Goal: Find specific page/section: Find specific page/section

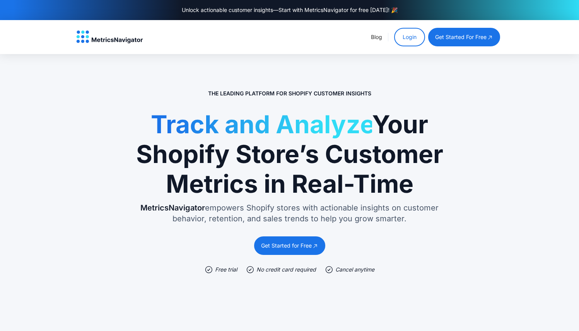
click at [418, 33] on link "Login" at bounding box center [409, 37] width 31 height 19
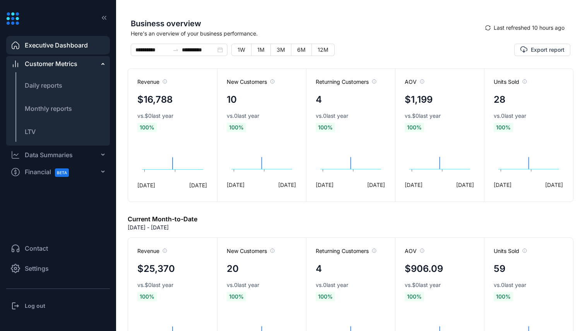
click at [64, 154] on div "Data Summaries" at bounding box center [49, 154] width 48 height 9
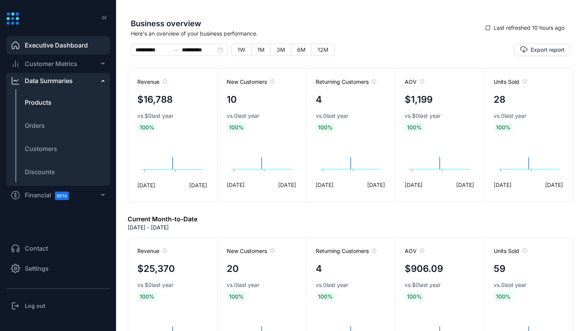
click at [37, 105] on span "Products" at bounding box center [38, 102] width 27 height 9
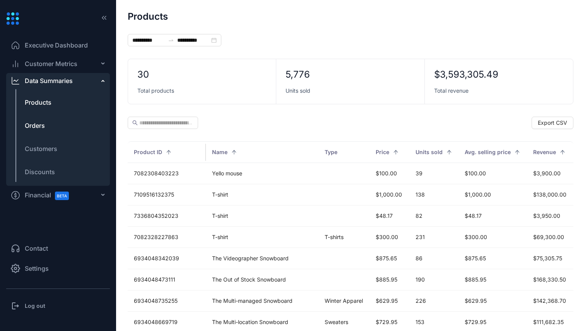
click at [67, 120] on li "Orders" at bounding box center [58, 125] width 104 height 19
type input "**********"
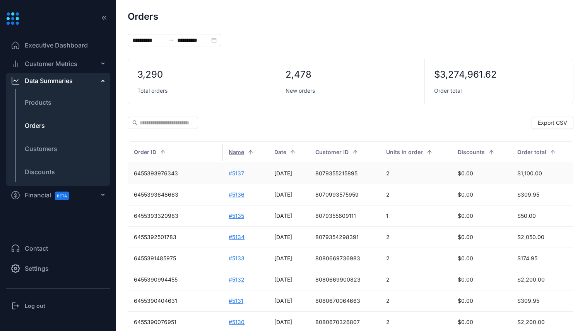
click at [222, 176] on td "#5137" at bounding box center [245, 173] width 46 height 21
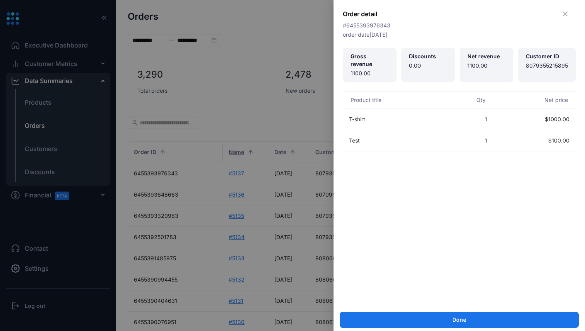
click at [72, 121] on div at bounding box center [292, 165] width 585 height 331
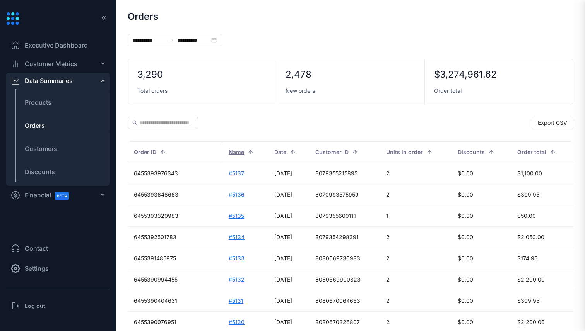
click at [51, 94] on li "Products" at bounding box center [58, 102] width 104 height 19
